Goal: Task Accomplishment & Management: Use online tool/utility

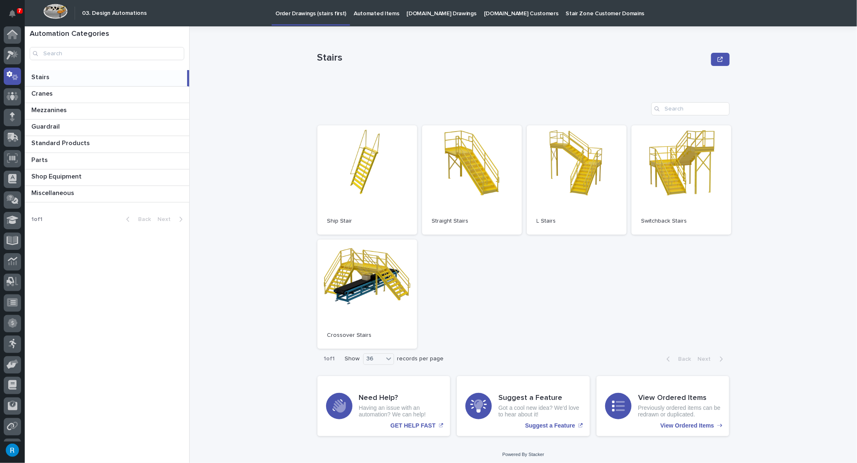
scroll to position [17, 0]
click at [361, 12] on p "Automated Items" at bounding box center [376, 8] width 45 height 17
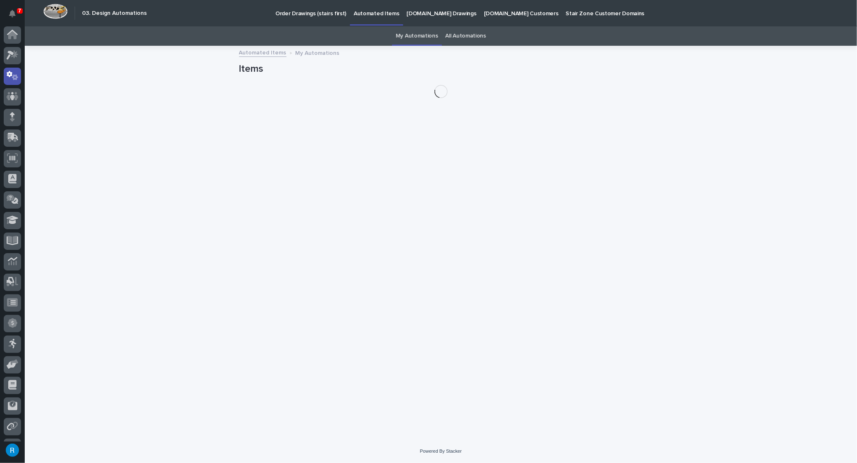
scroll to position [17, 0]
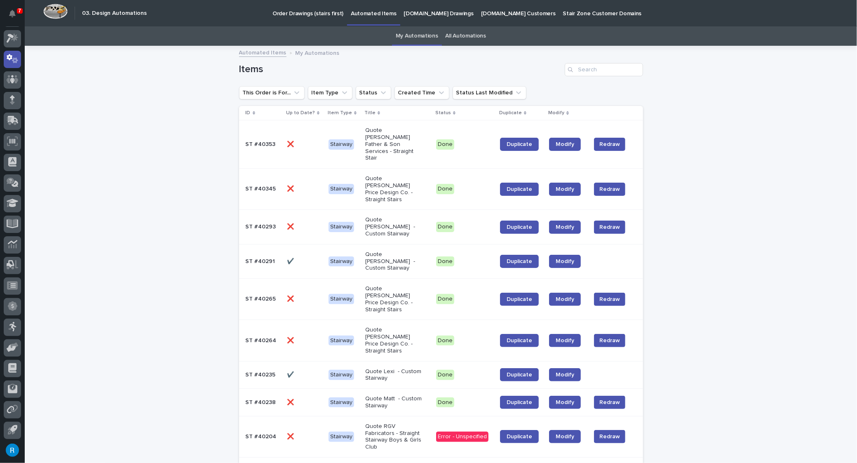
click at [276, 182] on div "ST #40345 ST #40345" at bounding box center [263, 189] width 35 height 14
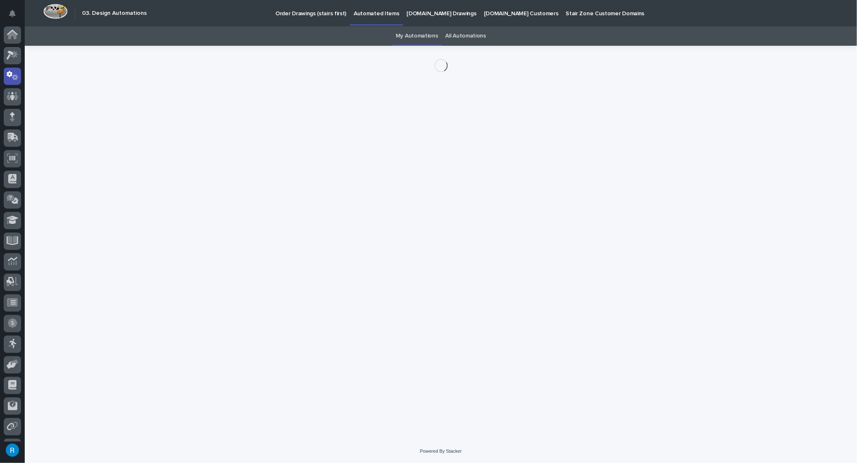
scroll to position [17, 0]
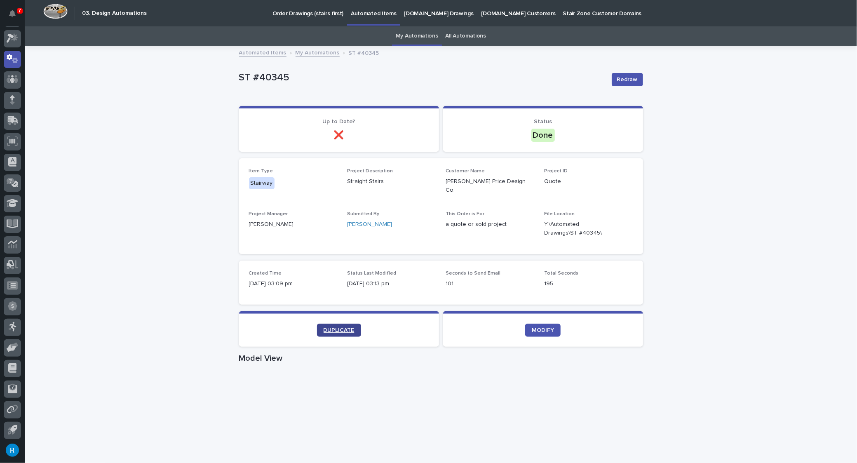
click at [333, 327] on span "DUPLICATE" at bounding box center [339, 330] width 31 height 6
